Goal: Transaction & Acquisition: Book appointment/travel/reservation

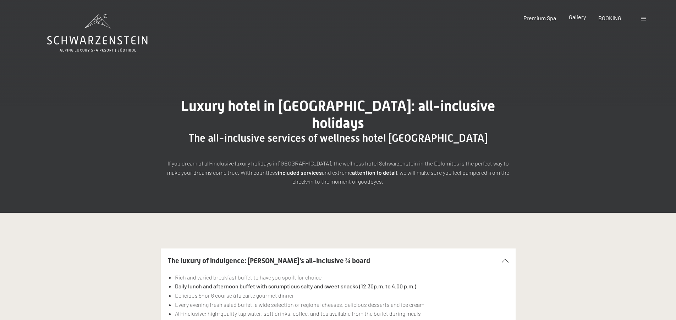
click at [583, 17] on span "Gallery" at bounding box center [577, 16] width 17 height 7
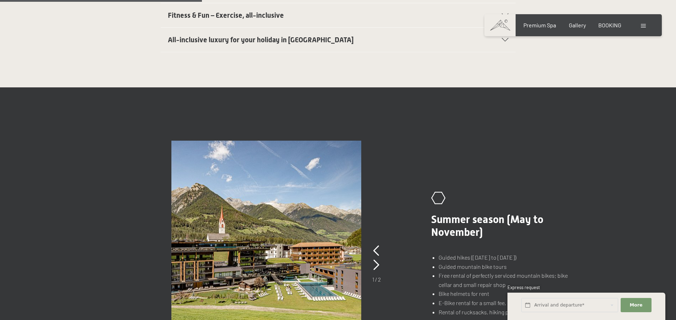
scroll to position [497, 0]
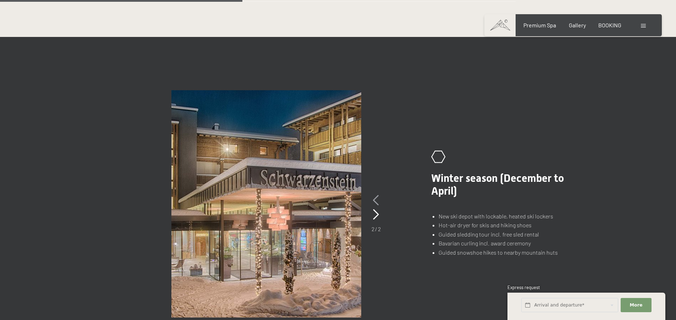
click at [374, 195] on icon at bounding box center [376, 200] width 6 height 11
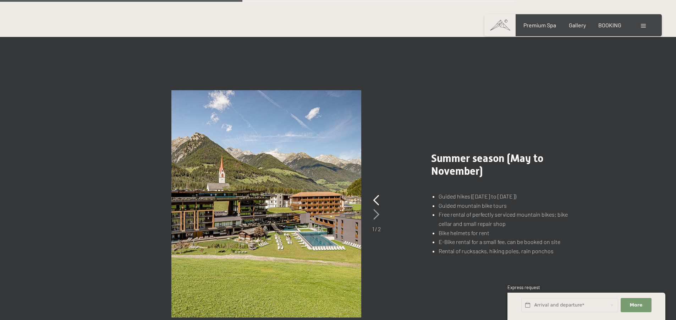
click at [378, 209] on icon at bounding box center [376, 214] width 6 height 11
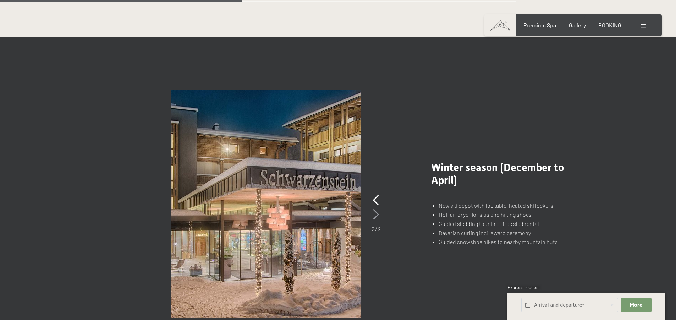
click at [378, 209] on icon at bounding box center [376, 214] width 6 height 11
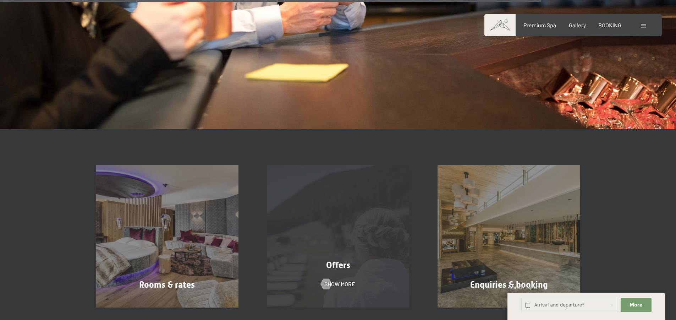
scroll to position [1136, 0]
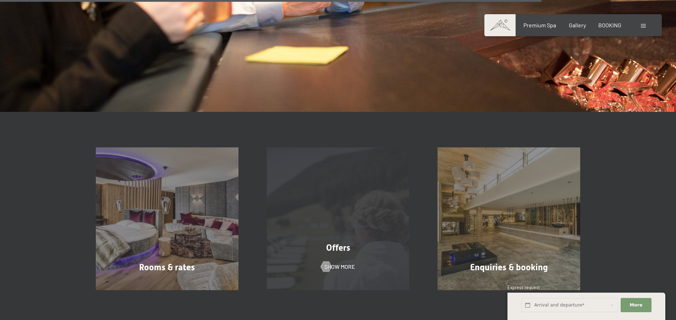
click at [354, 218] on div "Offers Show more" at bounding box center [338, 218] width 171 height 143
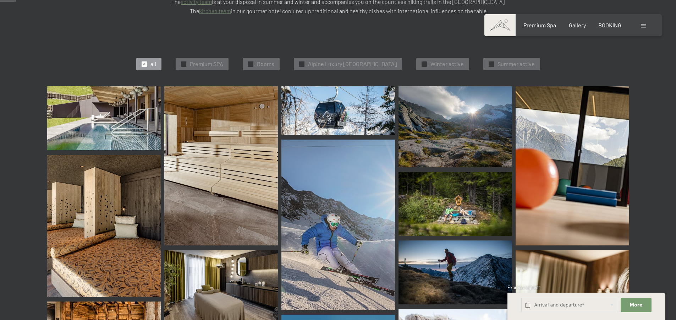
scroll to position [248, 0]
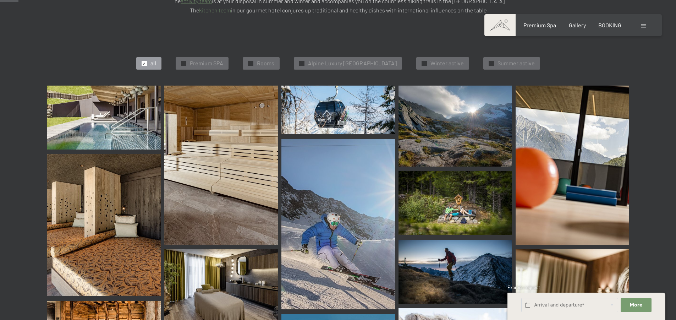
click at [109, 104] on img at bounding box center [104, 118] width 114 height 64
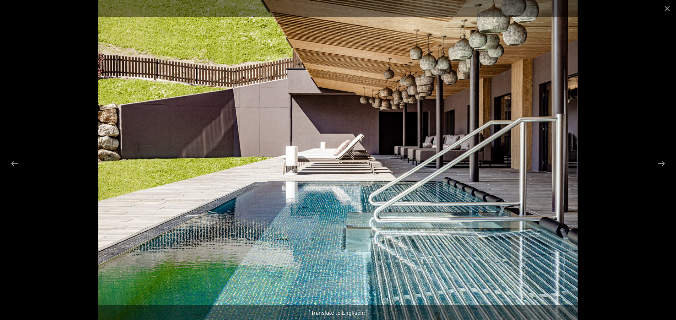
click at [595, 166] on div at bounding box center [338, 160] width 676 height 320
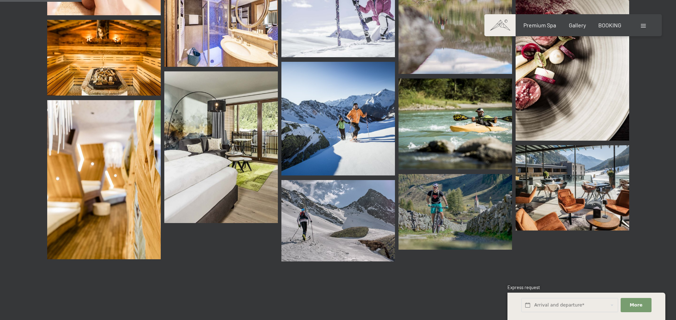
scroll to position [1100, 0]
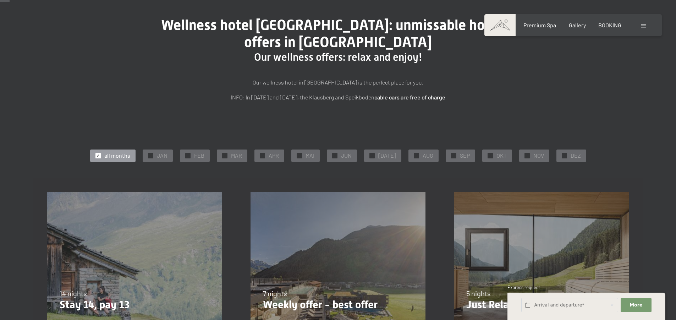
scroll to position [106, 0]
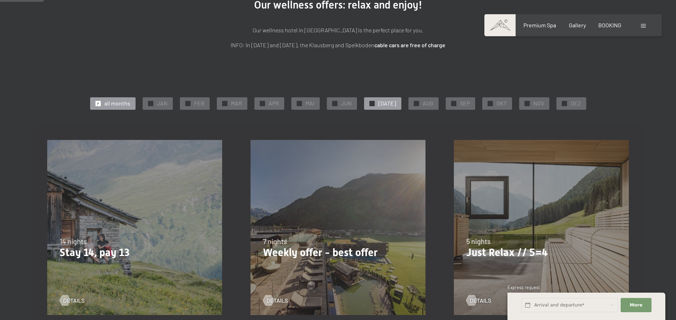
click at [379, 104] on div "✓ JUL" at bounding box center [382, 103] width 37 height 12
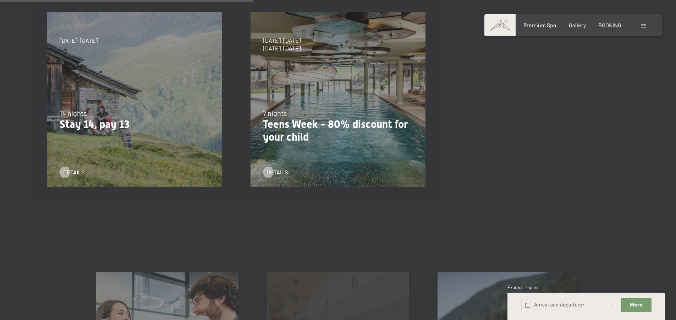
scroll to position [213, 0]
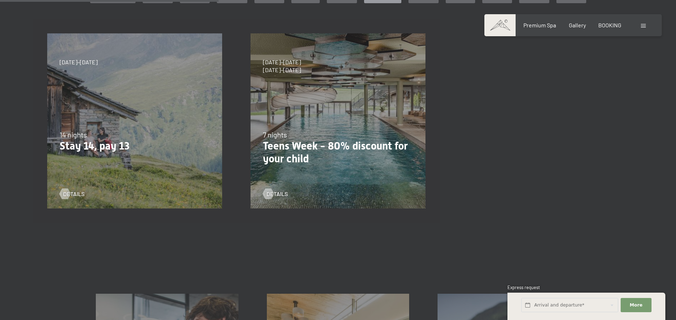
click at [316, 121] on div "27/09–21/12/2025 10/01–18/01/2026 31/01–15/02/2026 07/03–29/03/2026 23/05–07/06…" at bounding box center [337, 120] width 203 height 203
click at [272, 192] on link "details" at bounding box center [275, 194] width 25 height 8
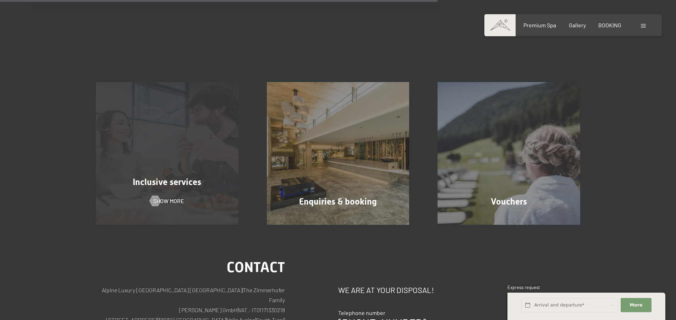
scroll to position [426, 0]
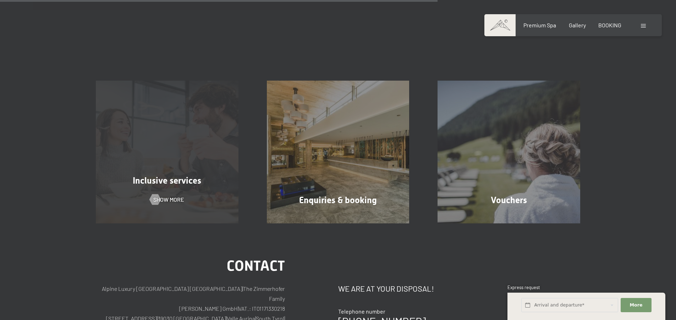
click at [153, 137] on div "Inclusive services Show more" at bounding box center [167, 152] width 171 height 143
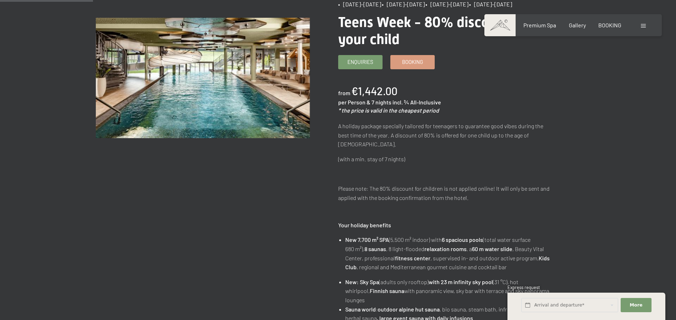
scroll to position [106, 0]
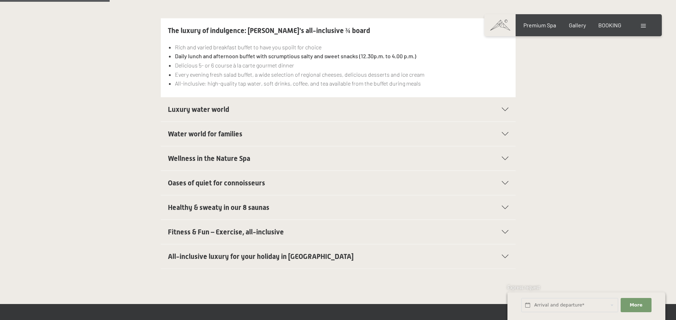
scroll to position [248, 0]
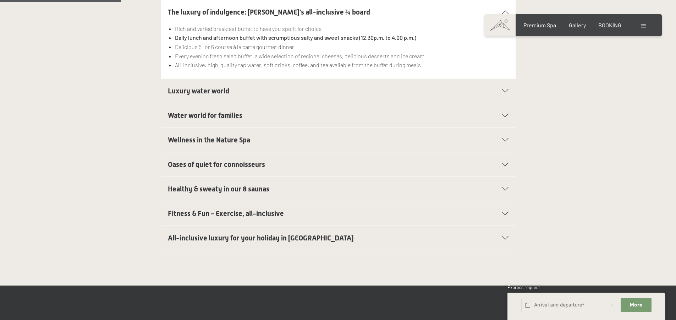
click at [198, 87] on span "Luxury water world" at bounding box center [198, 91] width 61 height 9
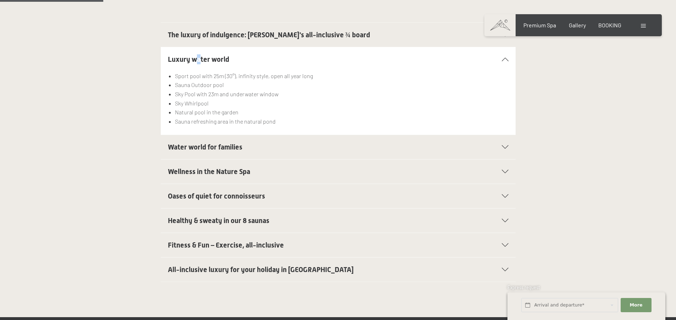
scroll to position [213, 0]
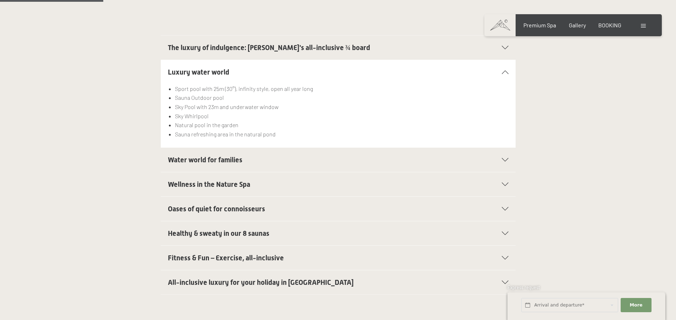
click at [206, 155] on span "Water world for families" at bounding box center [205, 159] width 75 height 9
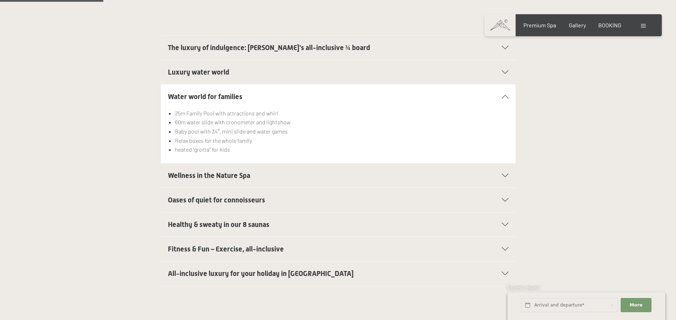
click at [214, 171] on span "Wellness in the Nature Spa" at bounding box center [209, 175] width 82 height 9
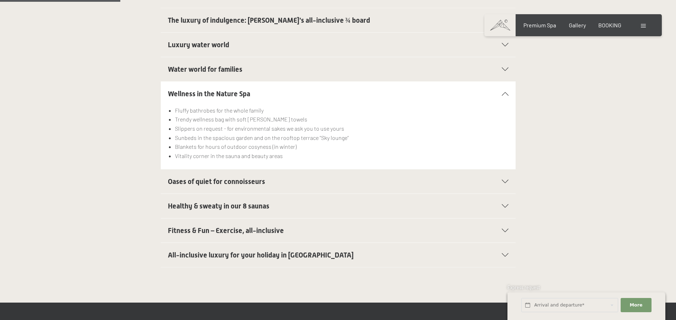
scroll to position [248, 0]
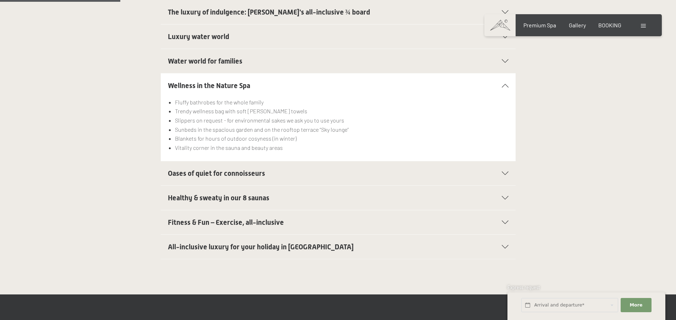
click at [245, 169] on span "Oases of quiet for connoisseurs" at bounding box center [216, 173] width 97 height 9
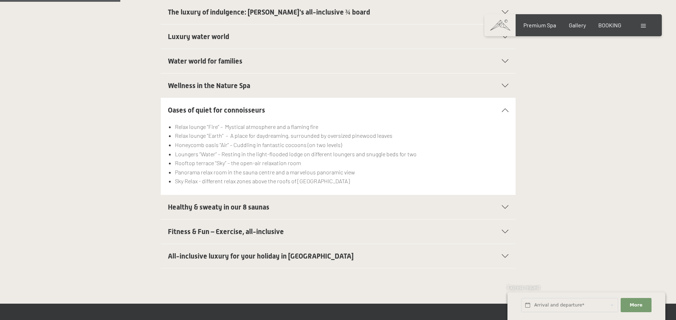
click at [237, 203] on span "Healthy & sweaty in our 8 saunas" at bounding box center [219, 207] width 102 height 9
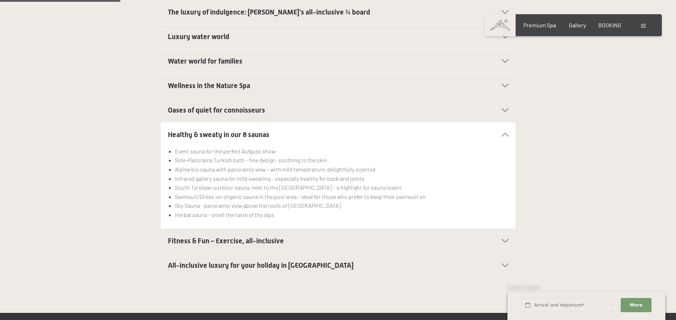
click at [250, 236] on span "Fitness & Fun – Exercise, all-inclusive" at bounding box center [226, 240] width 116 height 9
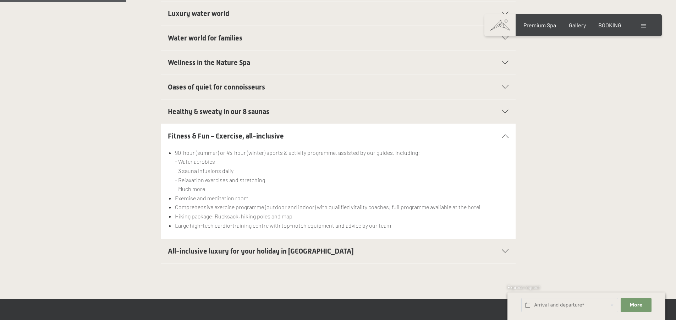
scroll to position [284, 0]
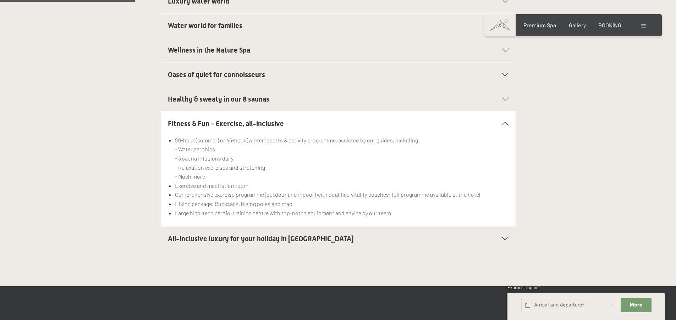
click at [246, 234] on span "All-inclusive luxury for your holiday in Italy" at bounding box center [261, 238] width 186 height 9
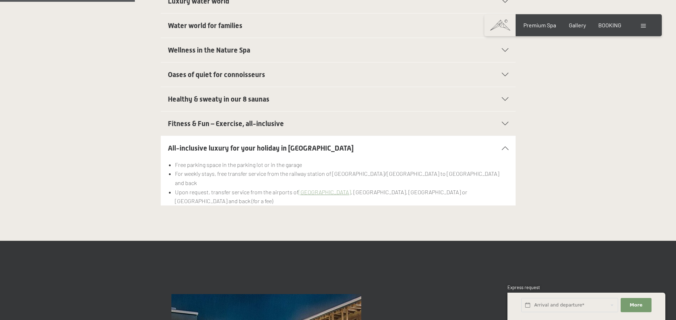
click at [504, 146] on icon at bounding box center [505, 148] width 7 height 4
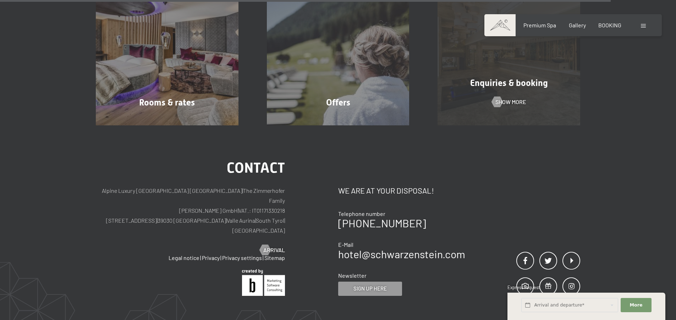
scroll to position [1278, 0]
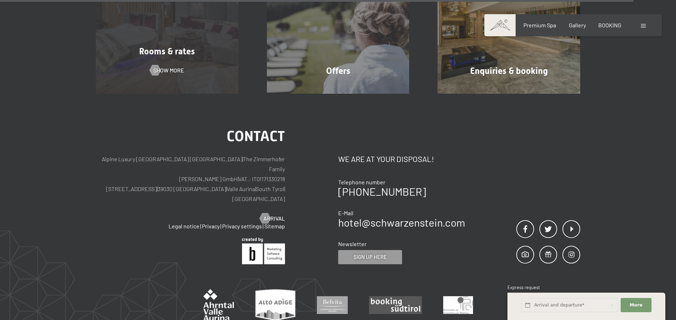
click at [139, 46] on span "Rooms & rates" at bounding box center [167, 51] width 56 height 10
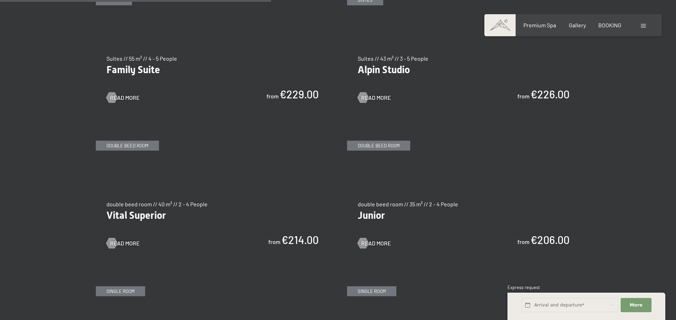
scroll to position [994, 0]
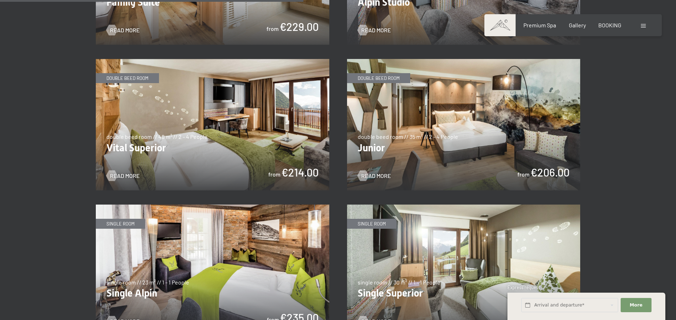
click at [462, 142] on img at bounding box center [464, 124] width 234 height 131
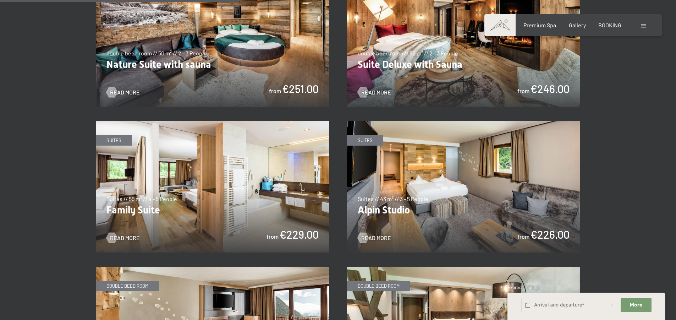
scroll to position [781, 0]
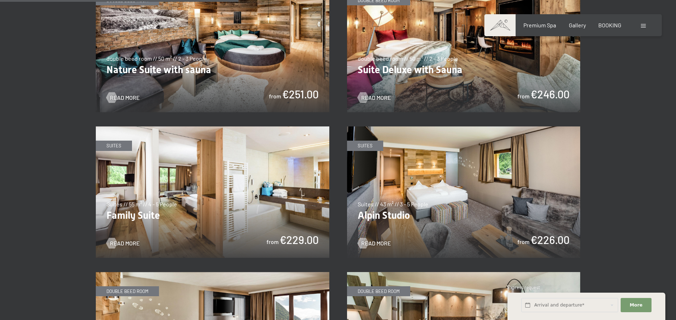
click at [209, 48] on img at bounding box center [213, 46] width 234 height 131
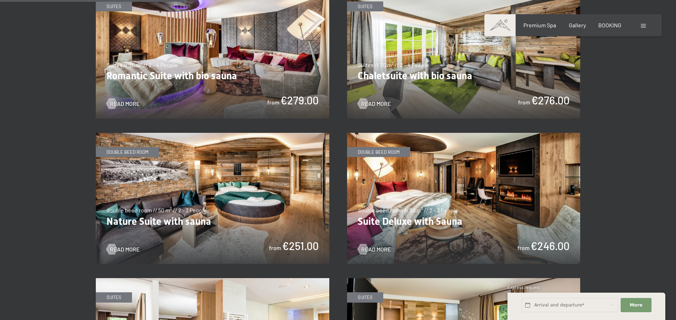
scroll to position [639, 0]
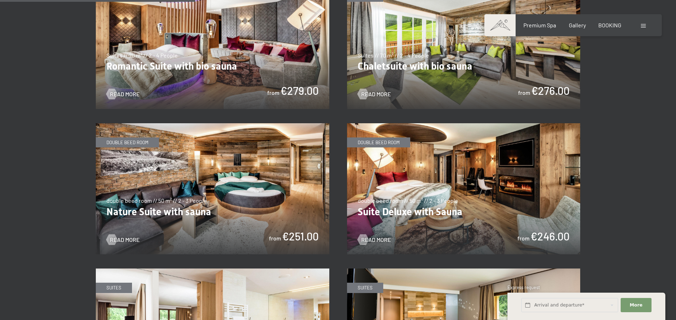
click at [488, 203] on img at bounding box center [464, 188] width 234 height 131
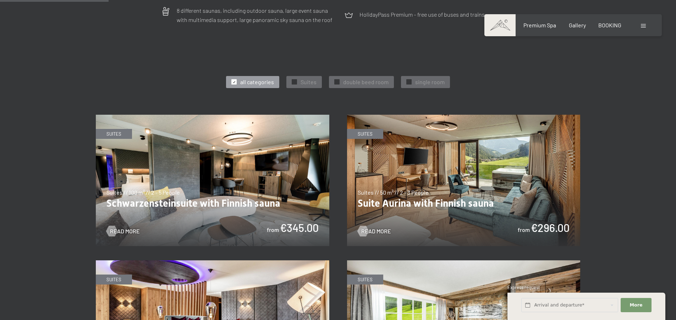
scroll to position [355, 0]
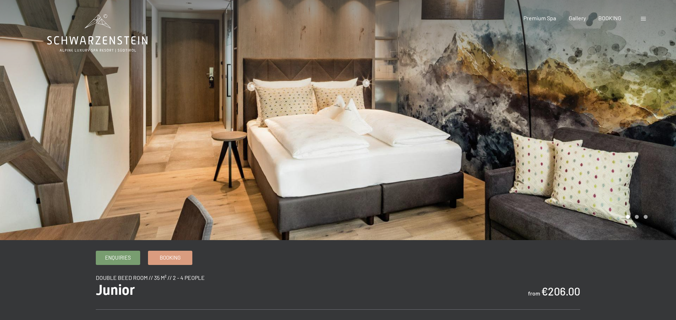
click at [643, 135] on div at bounding box center [507, 120] width 338 height 240
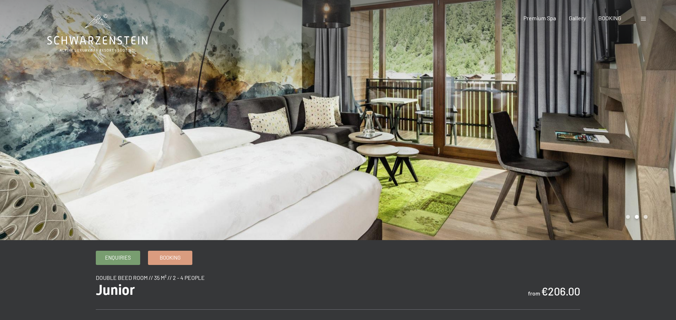
click at [643, 135] on div at bounding box center [507, 120] width 338 height 240
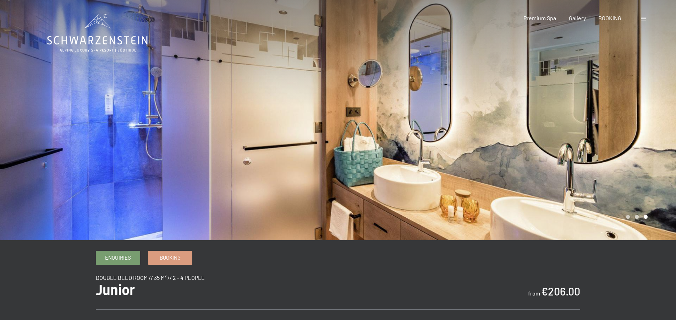
click at [643, 135] on div at bounding box center [507, 120] width 338 height 240
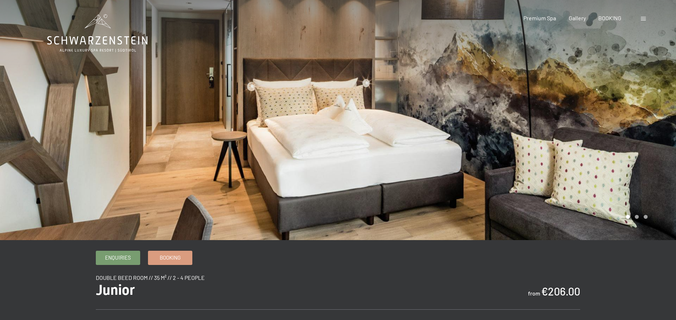
click at [643, 135] on div at bounding box center [507, 120] width 338 height 240
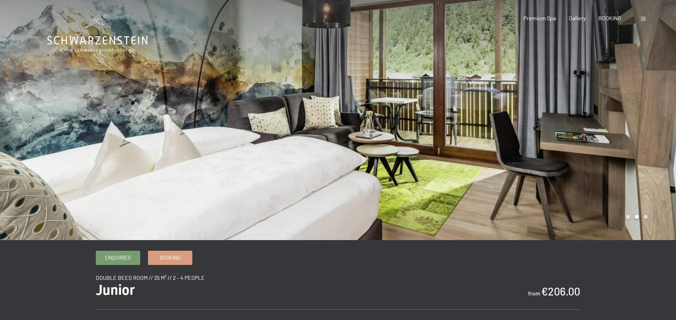
click at [643, 135] on div at bounding box center [507, 120] width 338 height 240
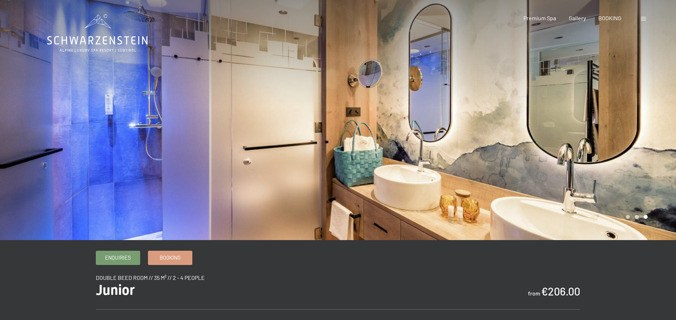
click at [643, 135] on div at bounding box center [507, 120] width 338 height 240
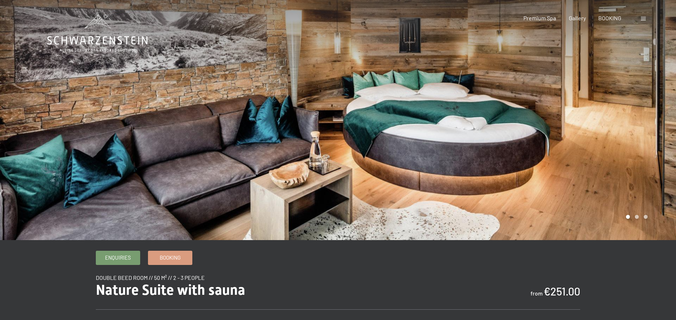
click at [639, 94] on div at bounding box center [507, 120] width 338 height 240
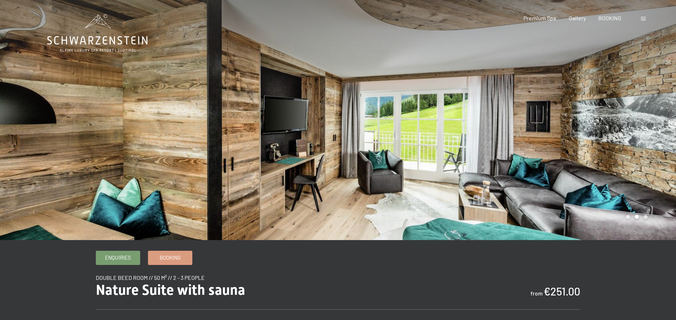
click at [639, 94] on div at bounding box center [507, 120] width 338 height 240
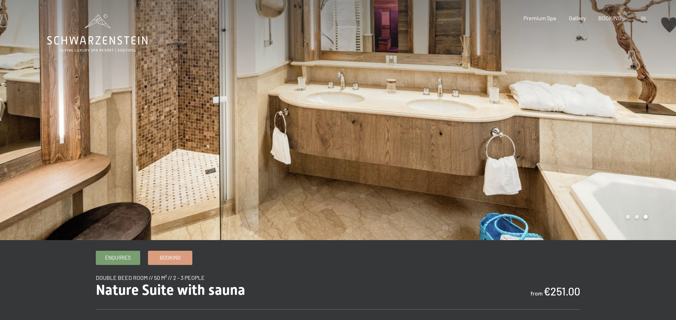
click at [639, 94] on div at bounding box center [507, 120] width 338 height 240
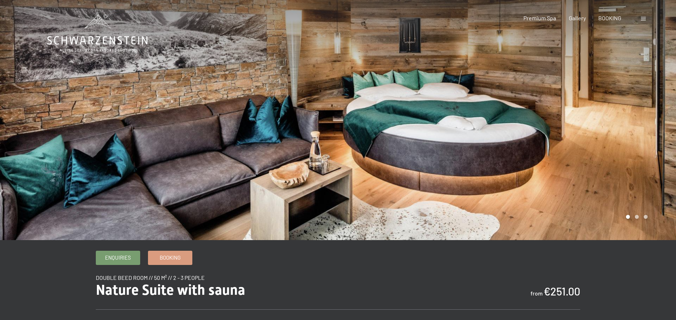
click at [639, 94] on div at bounding box center [507, 120] width 338 height 240
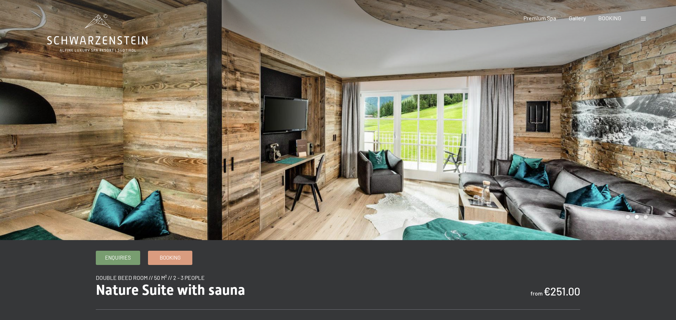
click at [639, 94] on div at bounding box center [507, 120] width 338 height 240
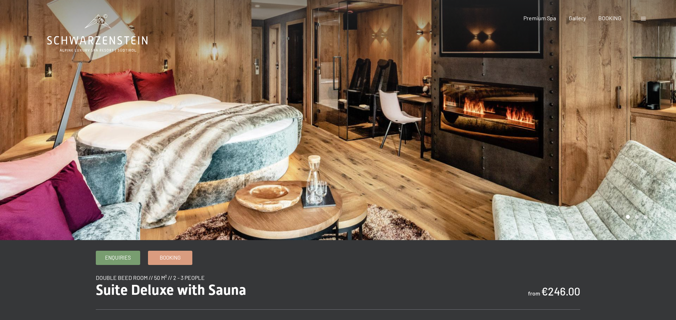
click at [604, 108] on div at bounding box center [507, 120] width 338 height 240
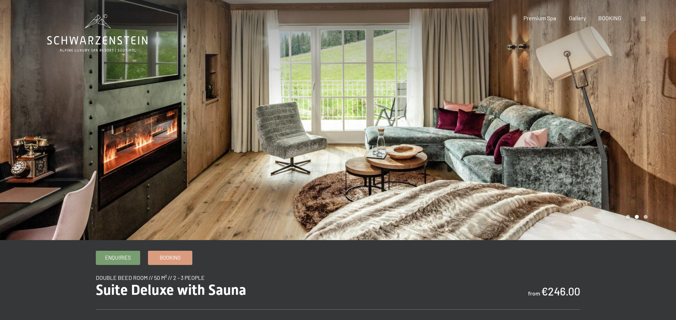
click at [604, 108] on div at bounding box center [507, 120] width 338 height 240
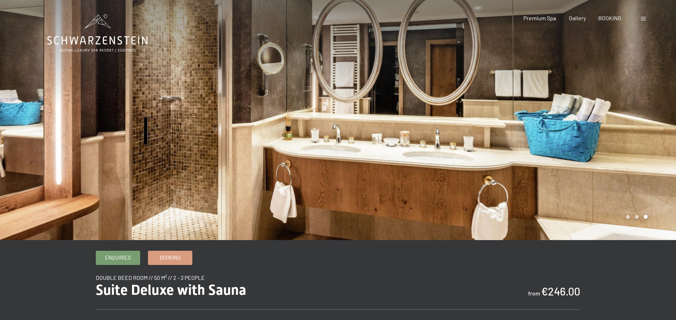
click at [604, 108] on div at bounding box center [507, 120] width 338 height 240
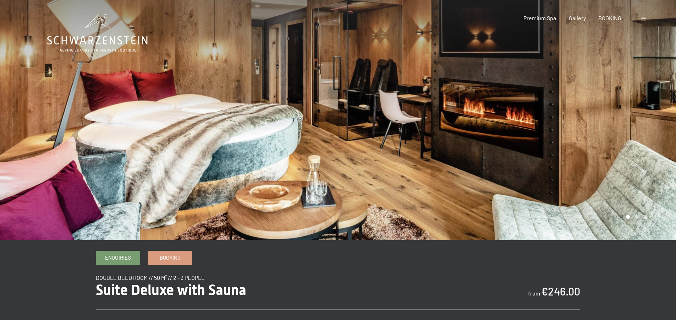
click at [604, 108] on div at bounding box center [507, 120] width 338 height 240
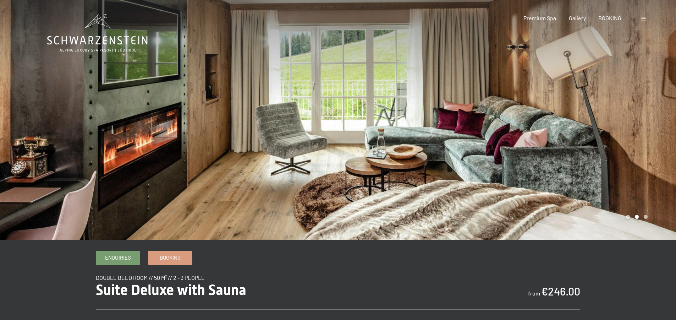
click at [604, 108] on div at bounding box center [507, 120] width 338 height 240
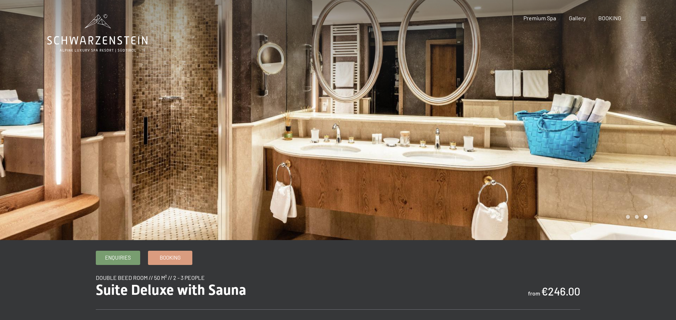
click at [604, 108] on div at bounding box center [507, 120] width 338 height 240
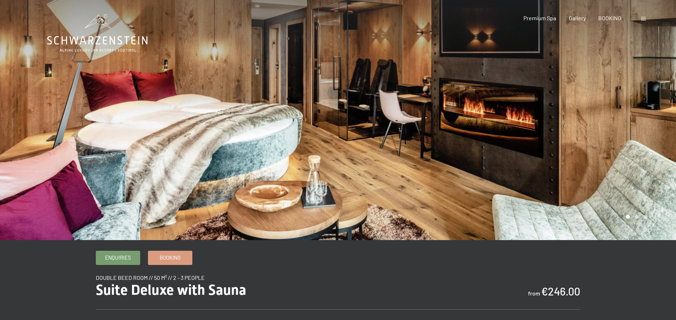
click at [604, 108] on div at bounding box center [507, 120] width 338 height 240
